Goal: Task Accomplishment & Management: Use online tool/utility

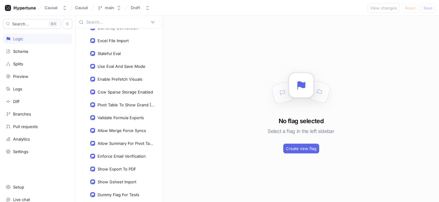
scroll to position [240, 0]
click at [115, 181] on div "Show Gsheet Import" at bounding box center [117, 180] width 39 height 5
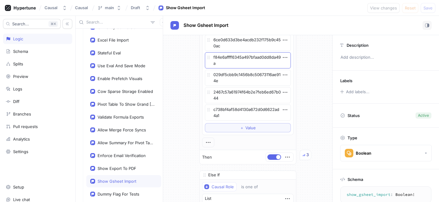
scroll to position [88, 0]
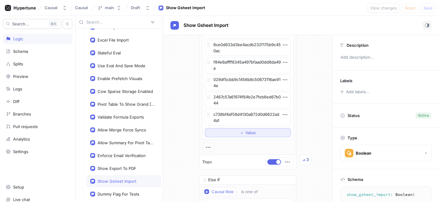
click at [224, 133] on button "＋ Value" at bounding box center [248, 132] width 86 height 9
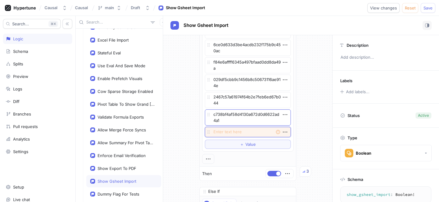
paste textarea "99215821-df09-4c7c-bbae-890f90a2c8df"
type textarea "x"
type textarea "99215821-df09-4c7c-bbae-890f90a2c8df"
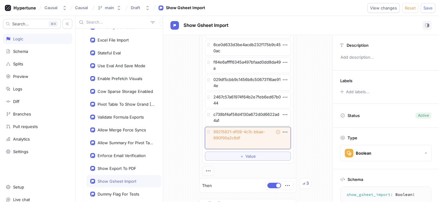
type textarea "x"
type textarea "99215821-df09-4c7c-bbae-890f90a2c8df"
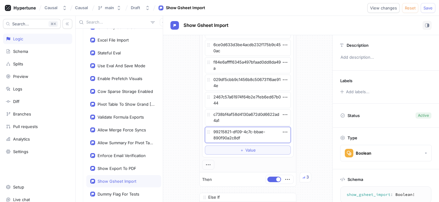
click at [232, 133] on textarea "99215821-df09-4c7c-bbae-890f90a2c8df" at bounding box center [248, 135] width 86 height 16
type textarea "x"
type textarea "99215821df09-4c7c-bbae-890f90a2c8df"
click at [242, 131] on textarea "99215821df09-4c7c-bbae-890f90a2c8df" at bounding box center [248, 135] width 86 height 16
type textarea "x"
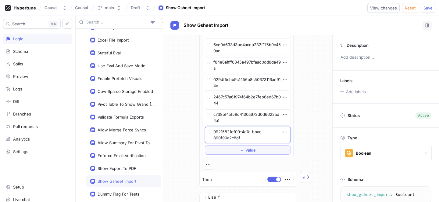
type textarea "99215821df094c7c-bbae-890f90a2c8df"
click at [251, 131] on textarea "99215821df094c7c-bbae-890f90a2c8df" at bounding box center [248, 135] width 86 height 16
type textarea "x"
type textarea "99215821df094c7cbbae-890f90a2c8df"
click at [266, 133] on textarea "99215821df094c7cbbae-890f90a2c8df" at bounding box center [248, 135] width 86 height 16
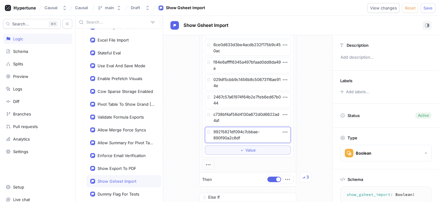
type textarea "x"
type textarea "99215821df094c7cbbae890f90a2c8df"
type textarea "x"
type textarea "99215821df094c7cbbae890f90a2c8df"
click at [425, 9] on span "Save" at bounding box center [428, 8] width 9 height 4
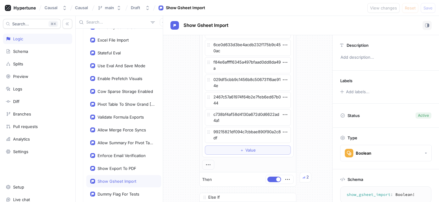
type textarea "x"
